Goal: Task Accomplishment & Management: Manage account settings

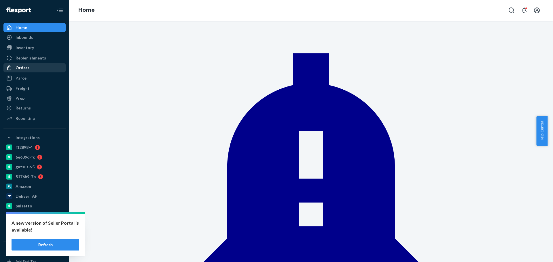
click at [28, 72] on div "Orders" at bounding box center [34, 68] width 61 height 8
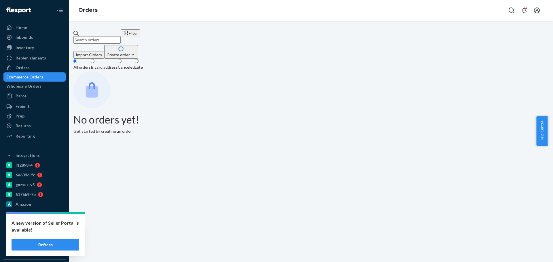
click at [121, 38] on input "text" at bounding box center [96, 39] width 47 height 7
paste input "2090319"
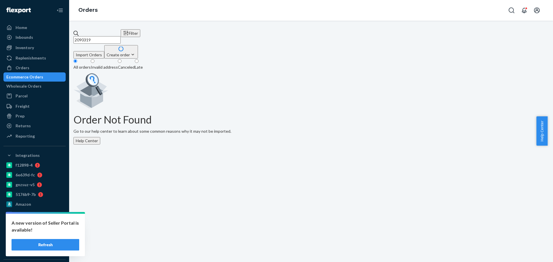
type input "2090319"
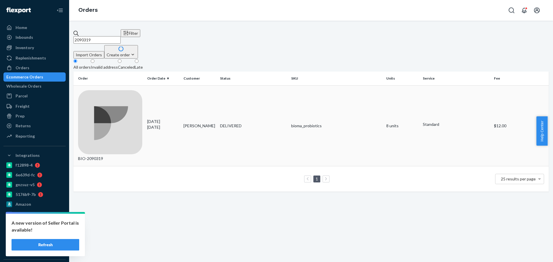
click at [120, 90] on div "BIO-2090319" at bounding box center [110, 126] width 64 height 72
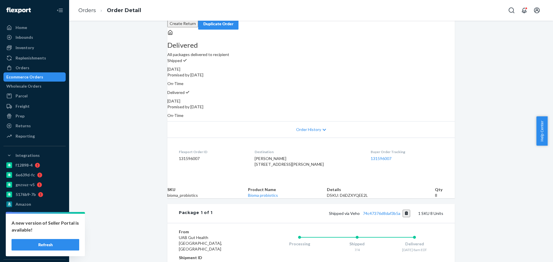
scroll to position [108, 0]
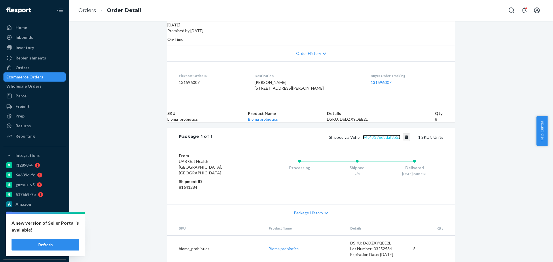
click at [391, 140] on link "74c47376d8daf3b5a" at bounding box center [381, 137] width 37 height 5
click at [39, 68] on div "Orders" at bounding box center [34, 68] width 61 height 8
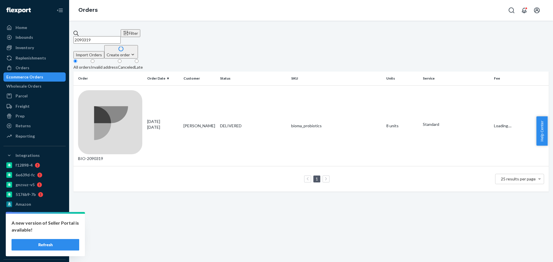
click at [113, 36] on input "2090319" at bounding box center [96, 39] width 47 height 7
paste input "2752325"
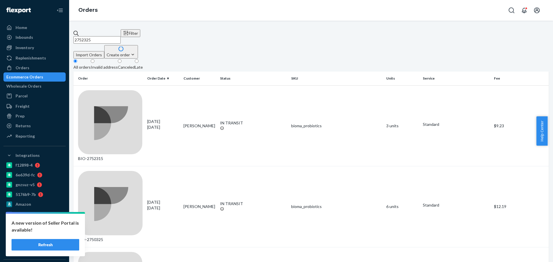
paste input "2748484"
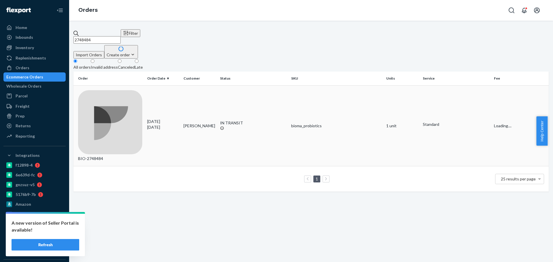
type input "2748484"
click at [119, 85] on td "BIO-2748484" at bounding box center [108, 125] width 71 height 81
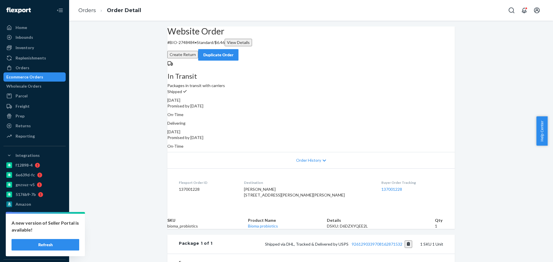
click at [198, 51] on button "Create Return" at bounding box center [182, 54] width 31 height 7
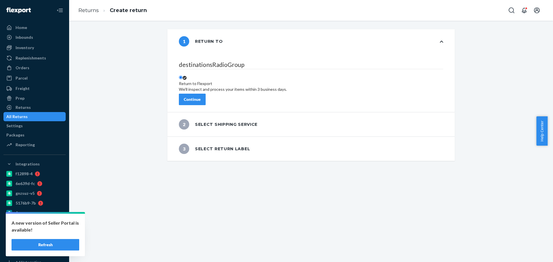
click at [205, 98] on button "Continue" at bounding box center [192, 100] width 27 height 12
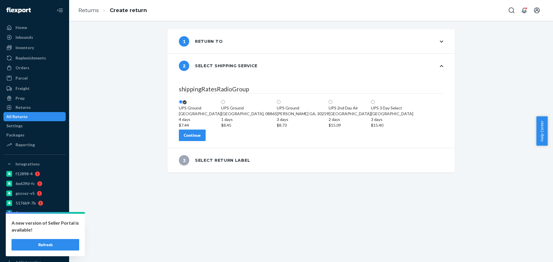
click at [201, 138] on div "Continue" at bounding box center [192, 136] width 17 height 6
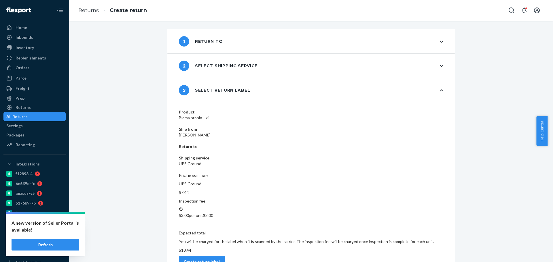
click at [220, 259] on div "Create return label" at bounding box center [202, 262] width 36 height 6
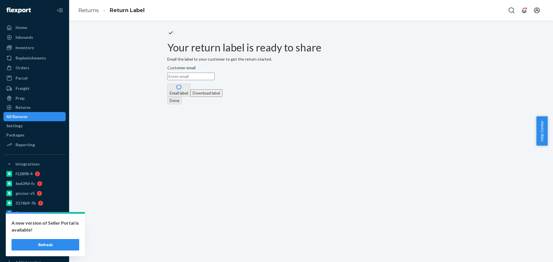
click at [222, 97] on button "Download label" at bounding box center [206, 92] width 32 height 7
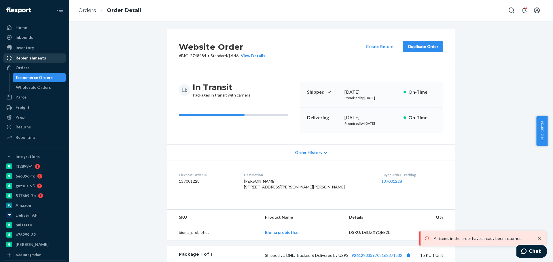
click at [50, 64] on div "Orders" at bounding box center [34, 68] width 61 height 8
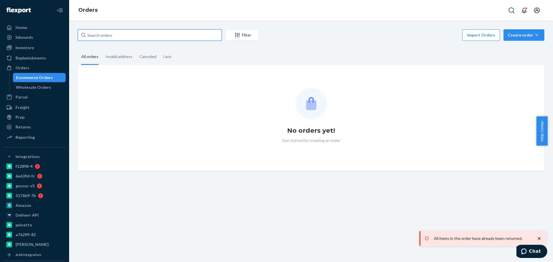
click at [96, 34] on input "text" at bounding box center [150, 35] width 144 height 12
paste input "mckaylahunsaker333@gmail.com"
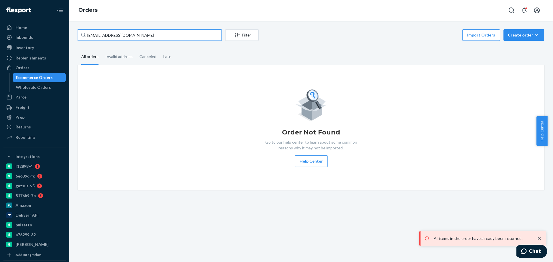
type input "mckaylahunsaker333@gmail.com"
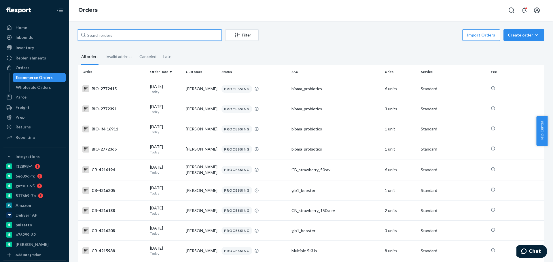
paste input "2759543"
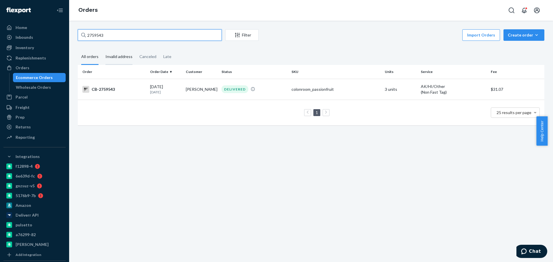
paste input "3"
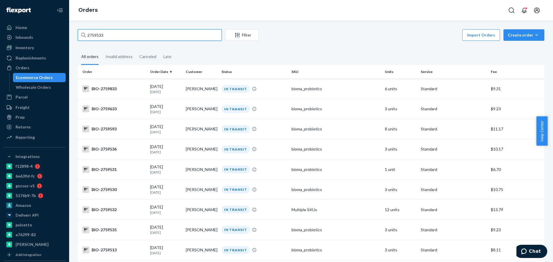
paste input "25"
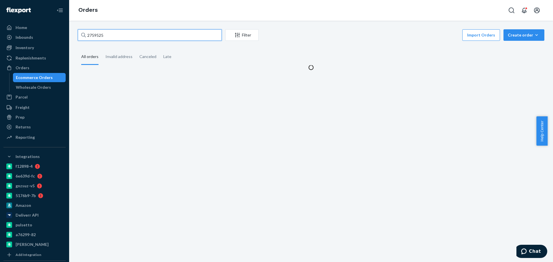
type input "2759525"
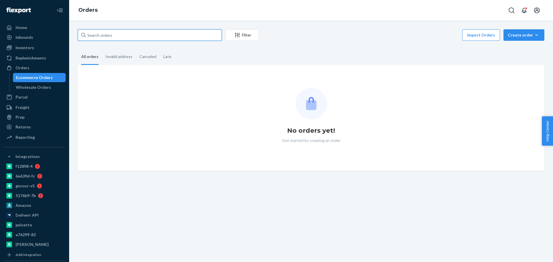
click at [121, 35] on input "text" at bounding box center [150, 35] width 144 height 12
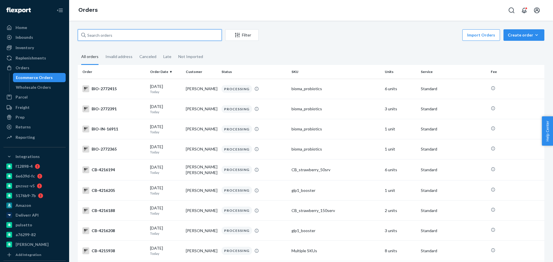
paste input "2759525"
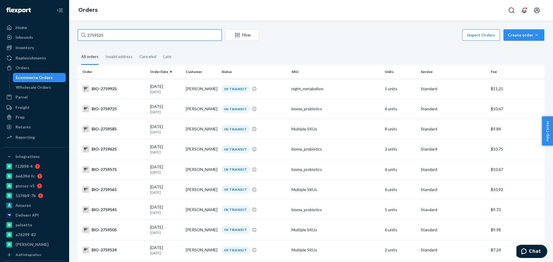
paste input "33"
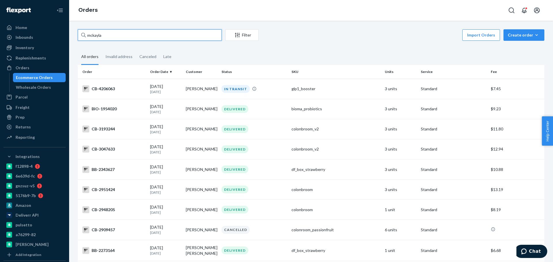
click at [180, 30] on input "mckayla" at bounding box center [150, 35] width 144 height 12
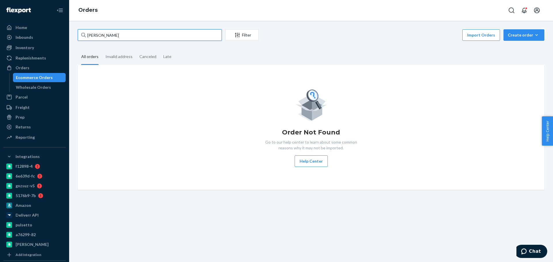
paste input "2759533"
click at [47, 64] on div "Orders" at bounding box center [34, 68] width 61 height 8
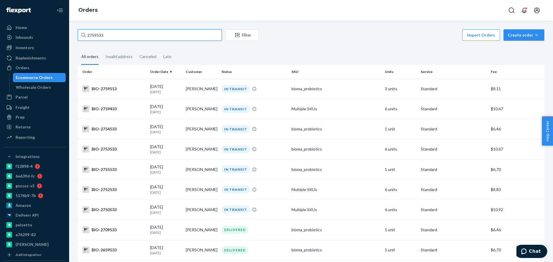
click at [113, 35] on input "2759533" at bounding box center [150, 35] width 144 height 12
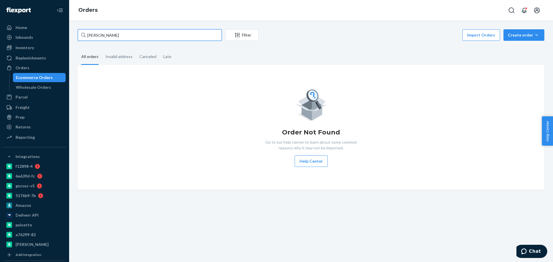
paste input "2759525"
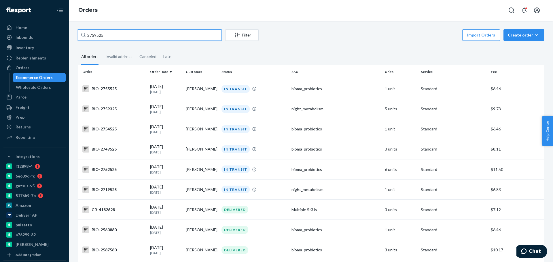
type input "2759525"
click at [29, 57] on div "Replenishments" at bounding box center [31, 58] width 31 height 6
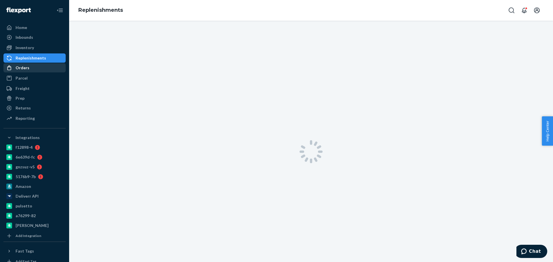
click at [29, 68] on div "Orders" at bounding box center [34, 68] width 61 height 8
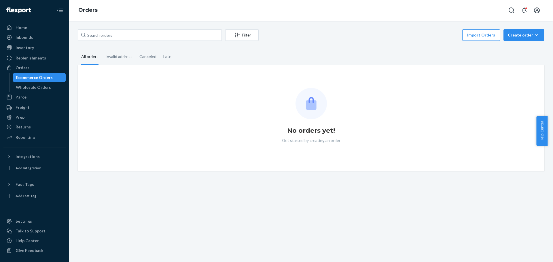
click at [264, 25] on div "Filter Import Orders Create order Ecommerce order Removal order All orders Inva…" at bounding box center [310, 142] width 483 height 242
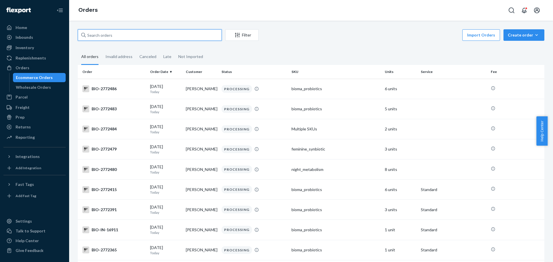
click at [168, 35] on input "text" at bounding box center [150, 35] width 144 height 12
paste input "2759525"
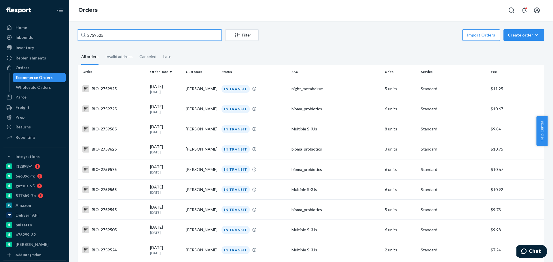
paste input "2759533"
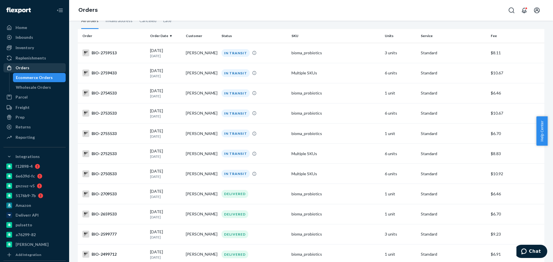
click at [36, 64] on div "Orders" at bounding box center [34, 68] width 61 height 8
click at [33, 68] on div "Orders" at bounding box center [34, 68] width 61 height 8
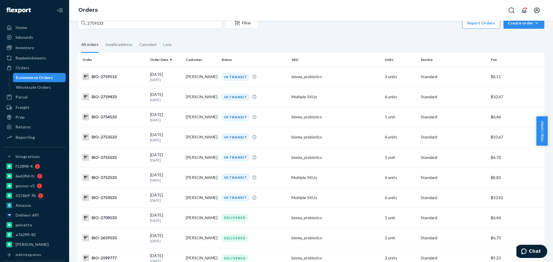
scroll to position [0, 0]
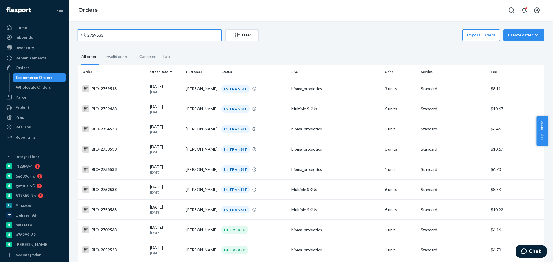
click at [115, 38] on input "2759533" at bounding box center [150, 35] width 144 height 12
paste input "2694461"
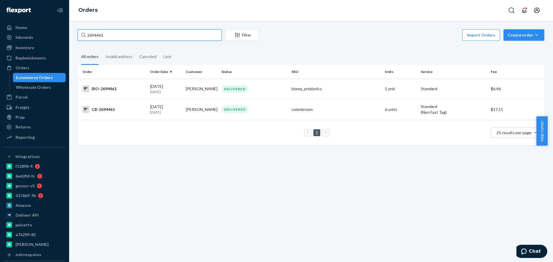
type input "2694461"
click at [132, 92] on div "BIO-2694461" at bounding box center [113, 88] width 63 height 7
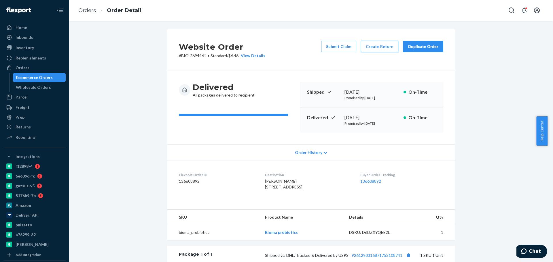
click at [372, 46] on button "Create Return" at bounding box center [379, 47] width 37 height 12
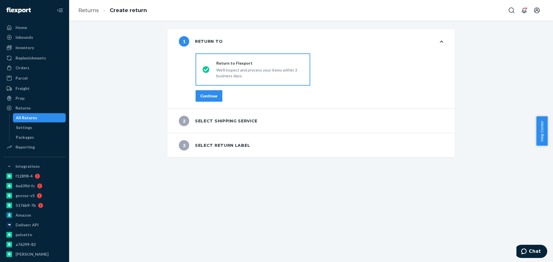
click at [212, 97] on div "Continue" at bounding box center [208, 96] width 17 height 6
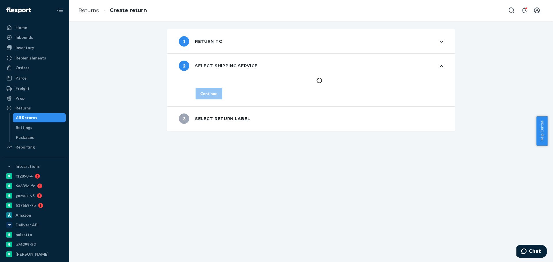
click at [290, 231] on div "1 Return to 2 Select shipping service Continue 3 Select return label" at bounding box center [310, 142] width 483 height 242
click at [255, 235] on div "1 Return to 2 Select shipping service Continue 3 Select return label" at bounding box center [310, 142] width 483 height 242
click at [279, 235] on div "1 Return to 2 Select shipping service Continue 3 Select return label" at bounding box center [310, 142] width 483 height 242
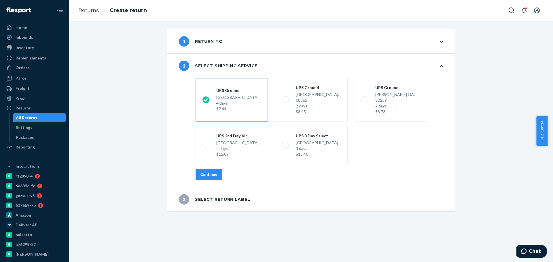
click at [207, 172] on div "Continue" at bounding box center [208, 175] width 17 height 6
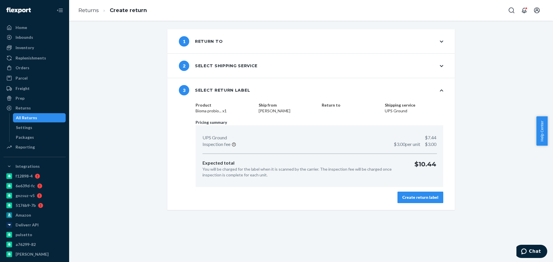
click at [431, 200] on div "Create return label" at bounding box center [420, 198] width 36 height 6
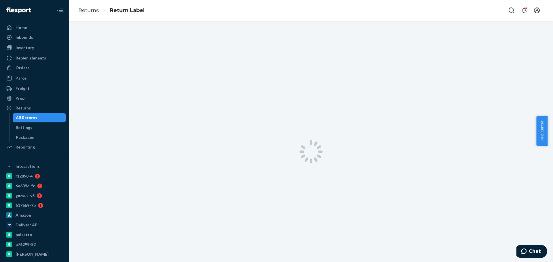
drag, startPoint x: 290, startPoint y: 245, endPoint x: 283, endPoint y: 251, distance: 9.0
click at [290, 245] on div at bounding box center [310, 152] width 483 height 262
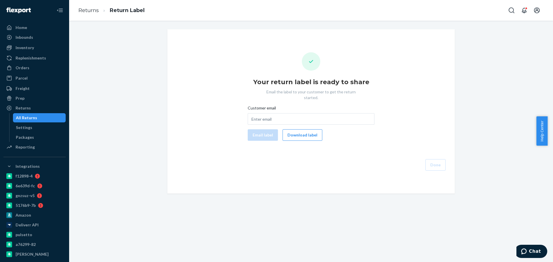
drag, startPoint x: 250, startPoint y: 193, endPoint x: 258, endPoint y: 162, distance: 31.7
click at [251, 193] on div "Your return label is ready to share Email the label to your customer to get the…" at bounding box center [310, 142] width 483 height 242
click at [298, 132] on button "Download label" at bounding box center [302, 136] width 40 height 12
